Goal: Find specific page/section: Find specific page/section

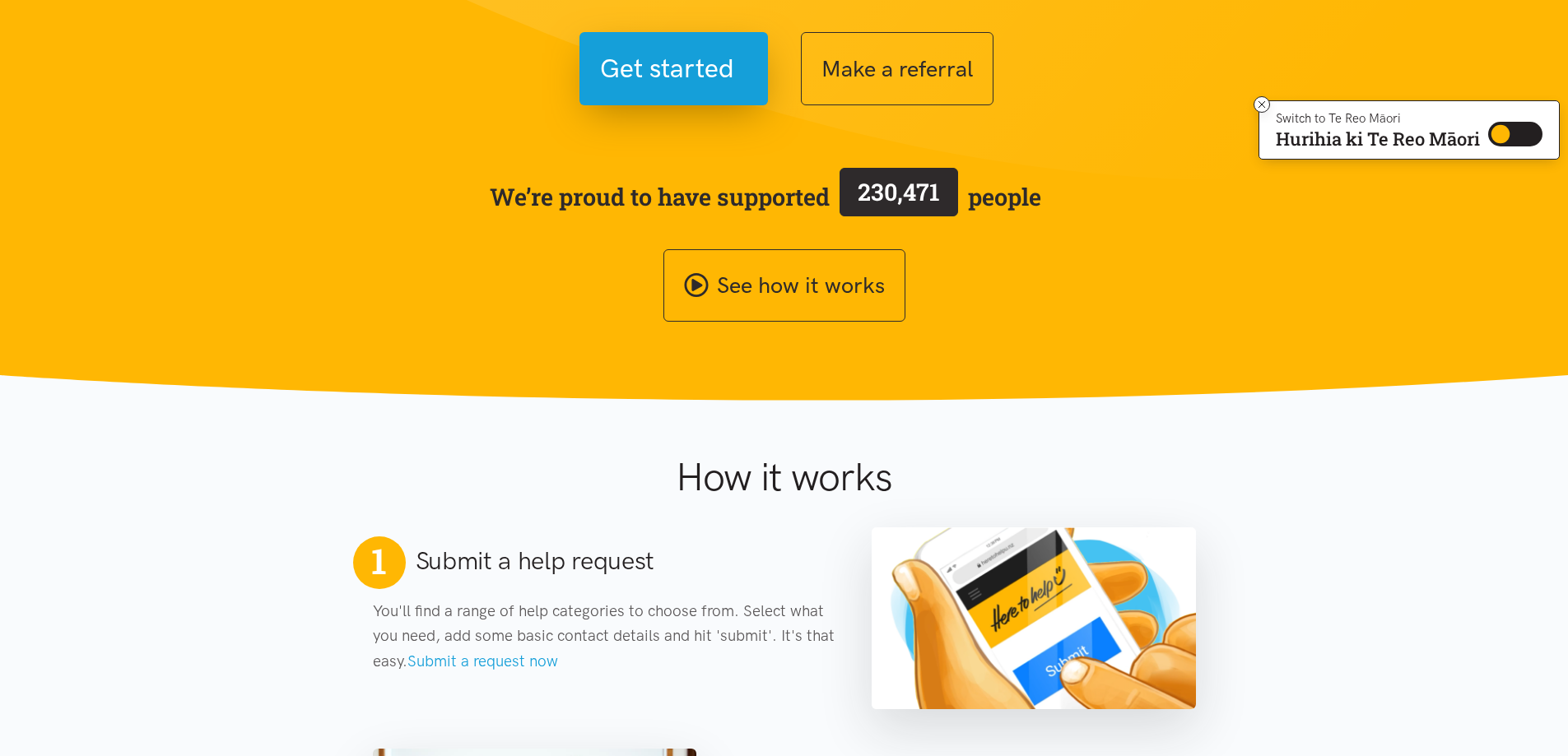
scroll to position [247, 0]
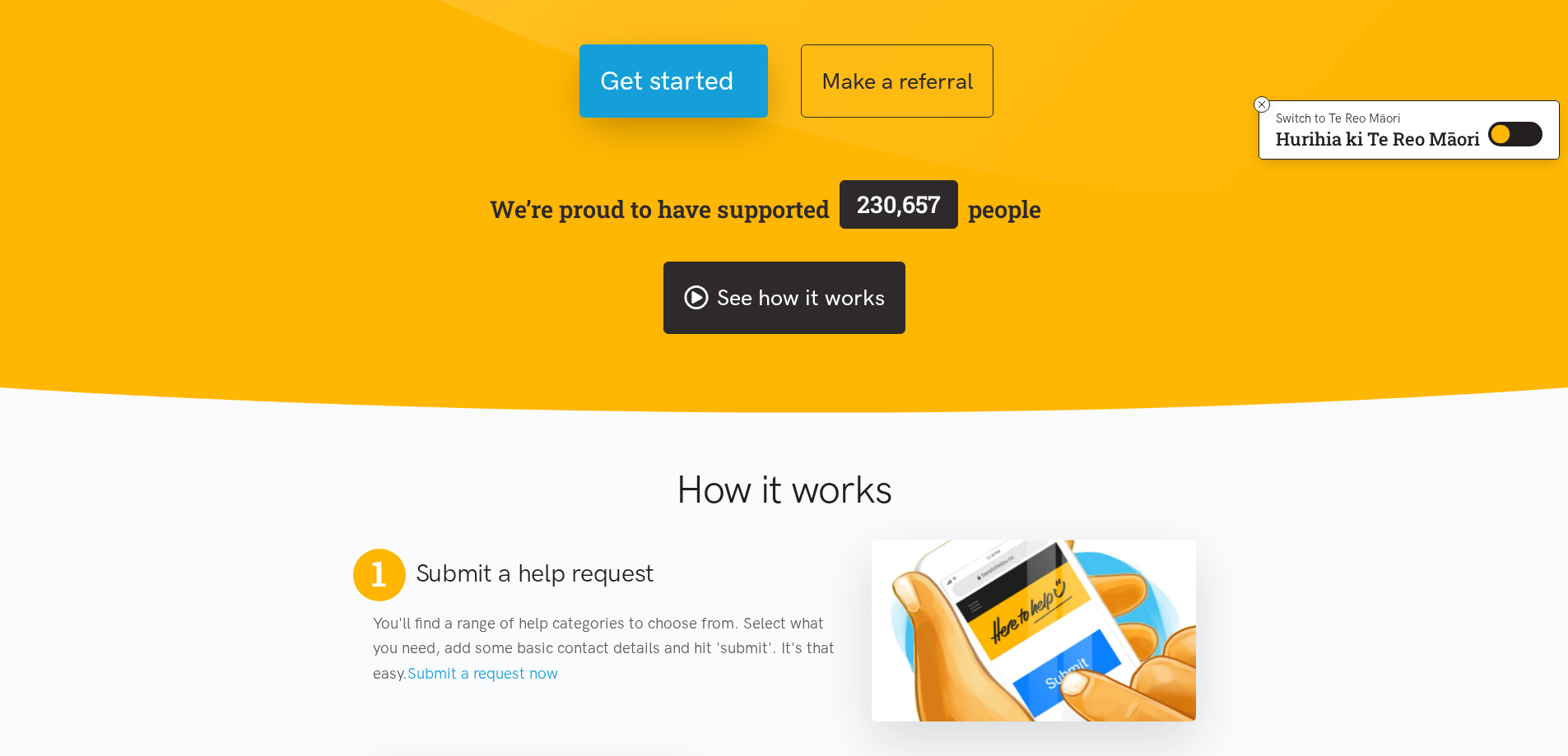
click at [833, 290] on link "See how it works" at bounding box center [784, 297] width 242 height 73
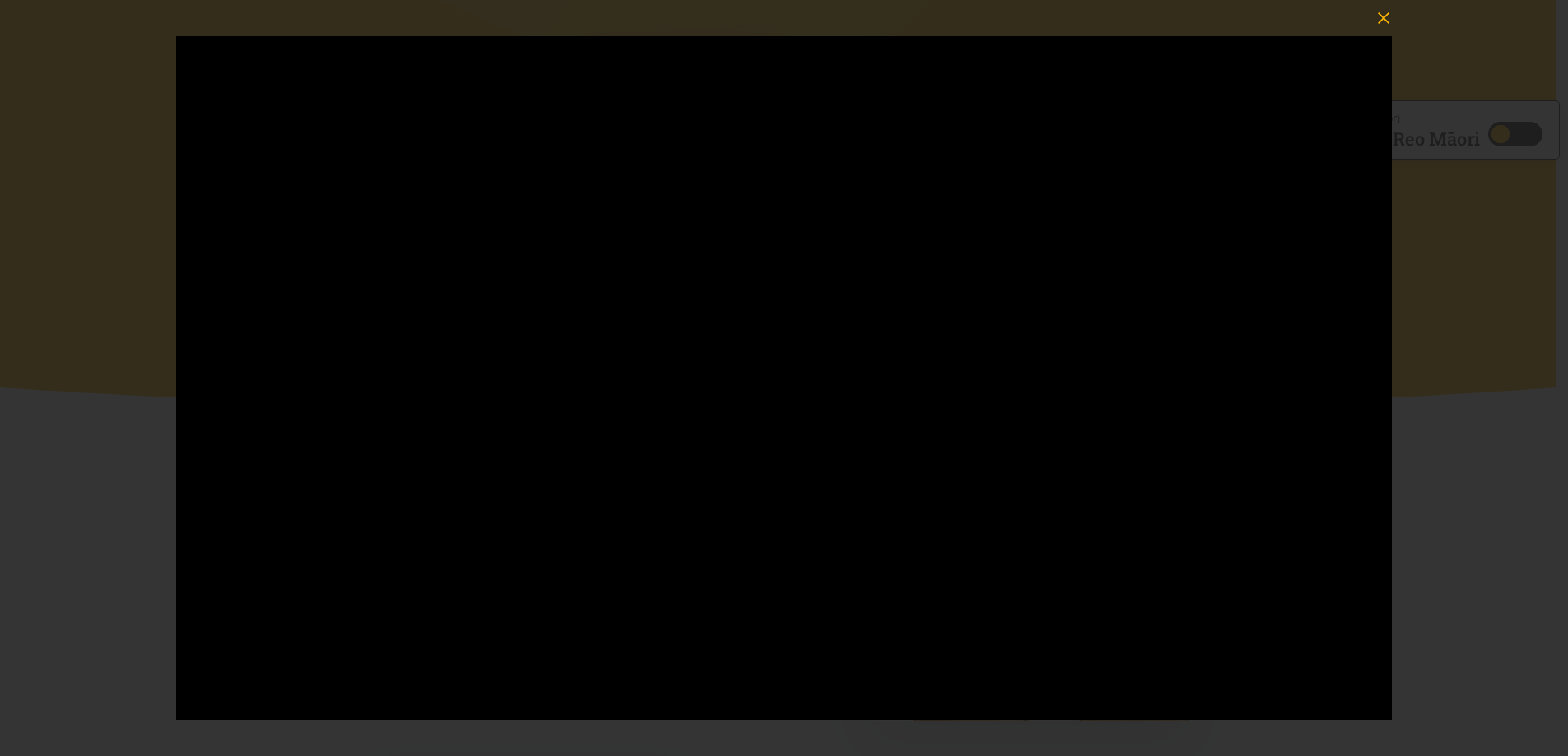
click at [1380, 15] on icon "button" at bounding box center [1383, 18] width 23 height 23
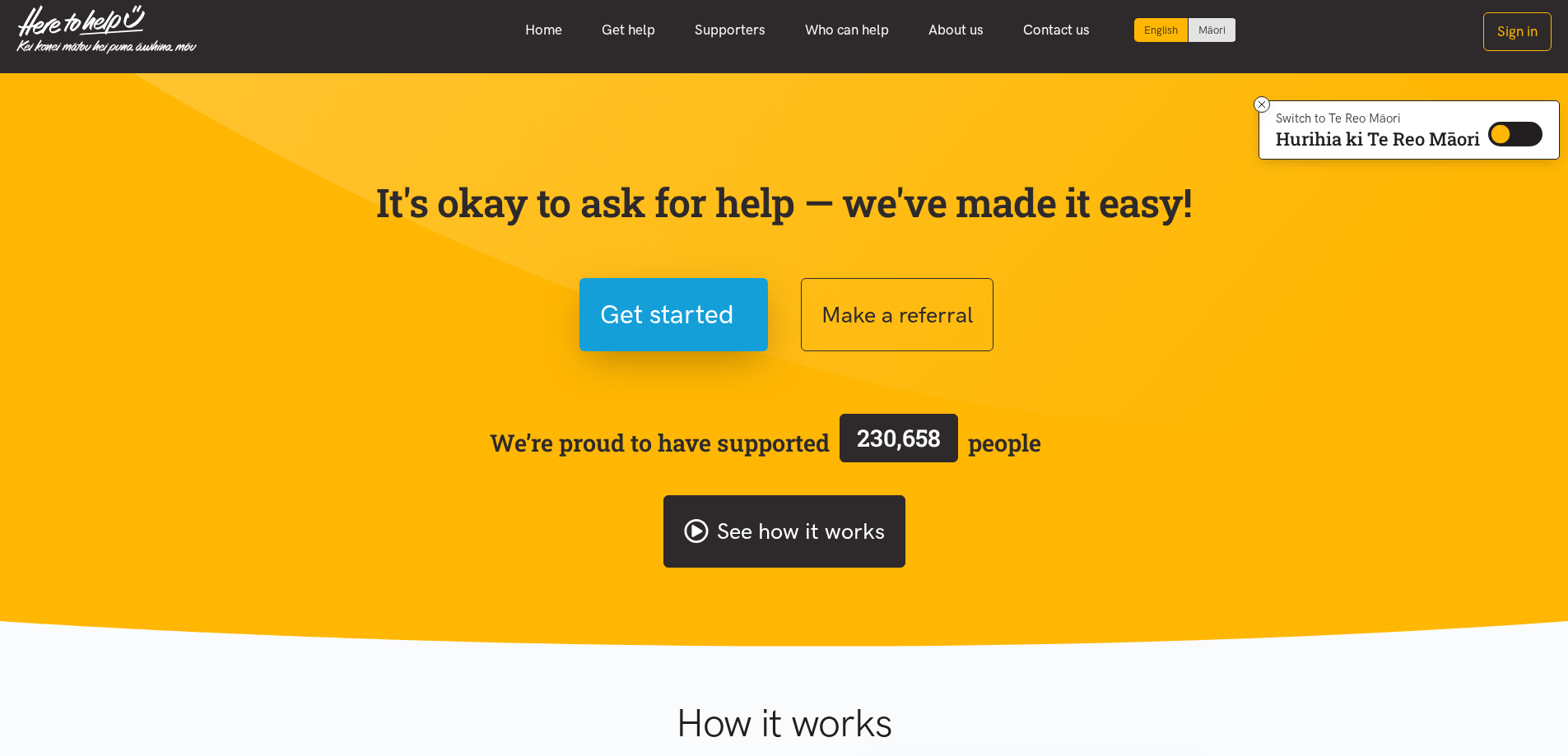
scroll to position [0, 0]
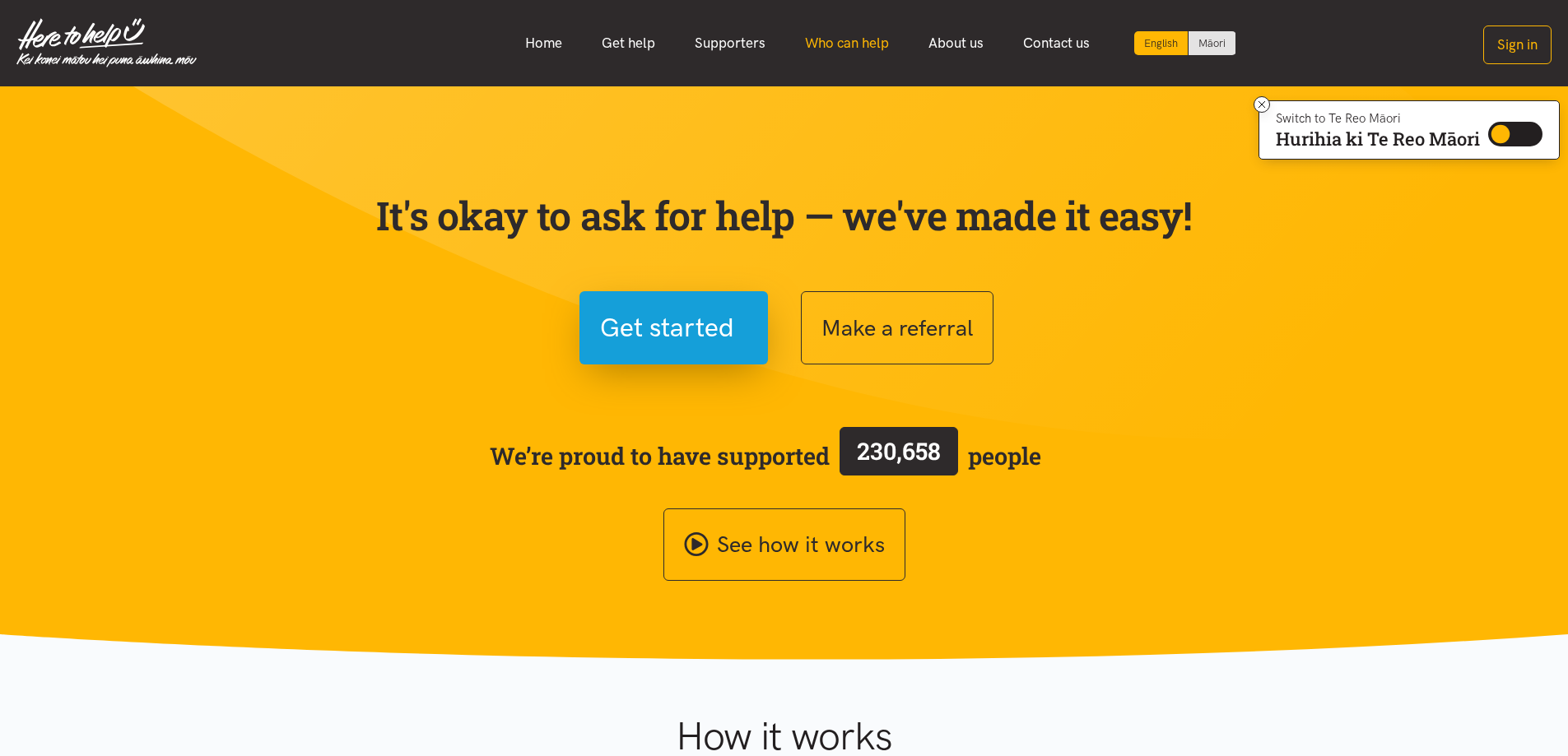
click at [856, 40] on link "Who can help" at bounding box center [846, 42] width 123 height 35
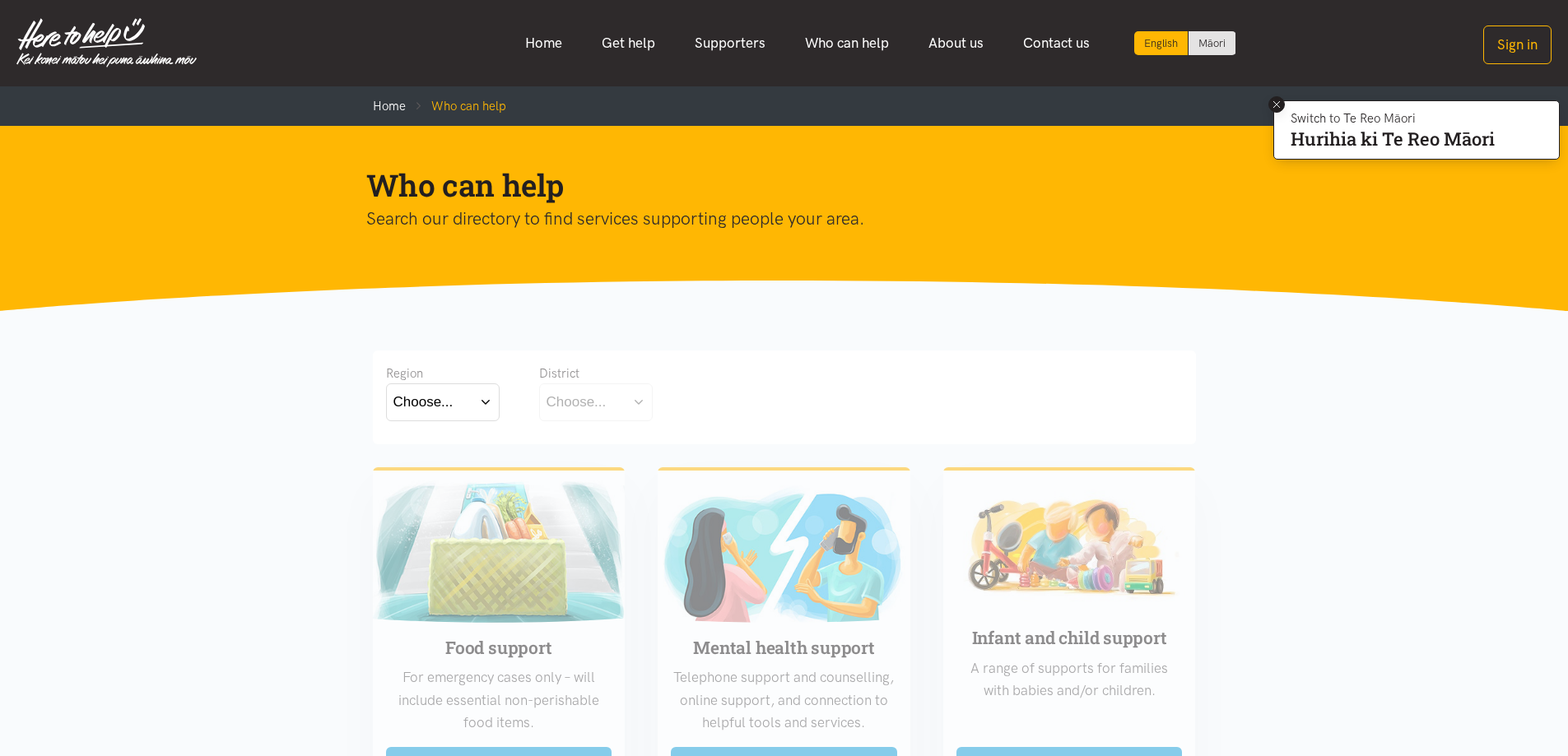
click at [1271, 104] on icon at bounding box center [1277, 105] width 13 height 13
